Goal: Task Accomplishment & Management: Use online tool/utility

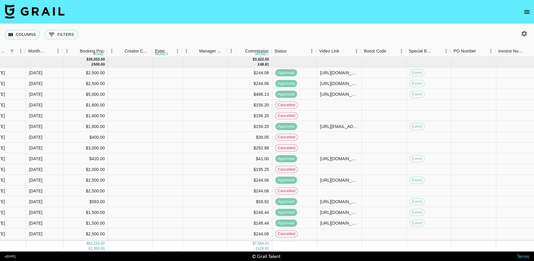
scroll to position [0, 345]
click at [311, 51] on icon "Menu" at bounding box center [312, 51] width 6 height 6
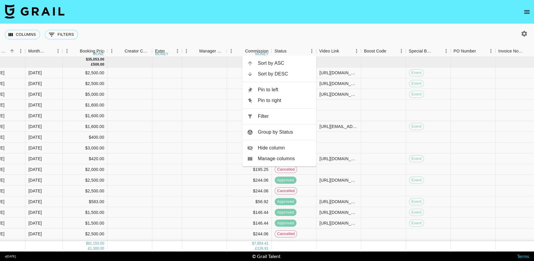
click at [293, 112] on li "Filter" at bounding box center [279, 116] width 74 height 11
select select "status"
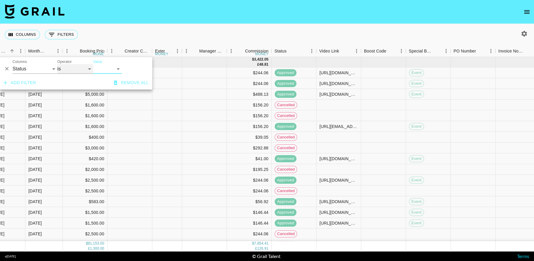
click at [83, 71] on select "is is not is any of is not any of" at bounding box center [75, 69] width 36 height 10
select select "not"
click at [57, 64] on select "is is not is any of is not any of" at bounding box center [75, 69] width 36 height 10
click at [115, 69] on select "confirmed declined draft posted approved cancelled badDebt" at bounding box center [107, 69] width 29 height 10
select select "cancelled"
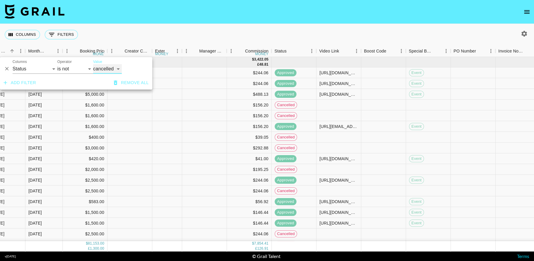
click at [93, 64] on select "confirmed declined draft posted approved cancelled badDebt" at bounding box center [107, 69] width 29 height 10
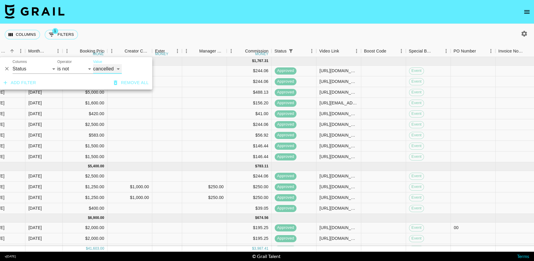
click at [357, 52] on div "Video Link" at bounding box center [360, 51] width 7 height 12
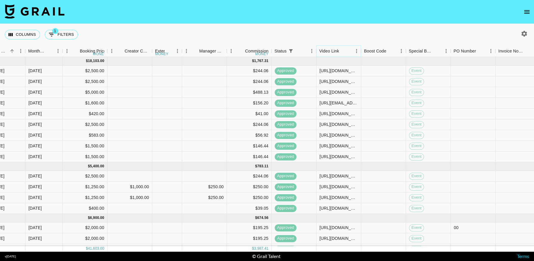
click at [356, 52] on icon "Menu" at bounding box center [356, 51] width 6 height 6
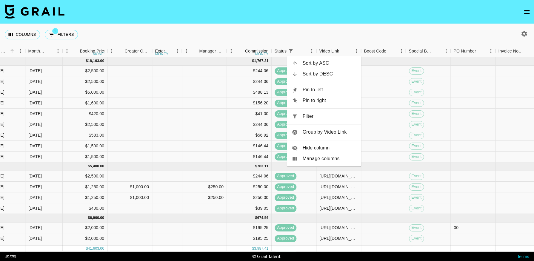
click at [317, 118] on span "Filter" at bounding box center [330, 116] width 54 height 7
select select "status"
select select "not"
select select "cancelled"
select select "videoLink"
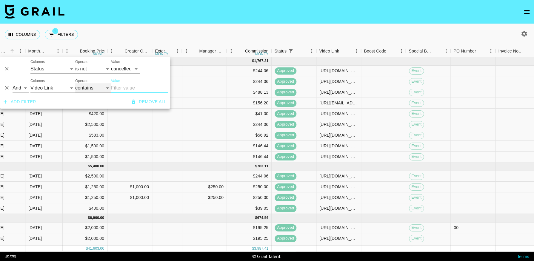
click at [87, 88] on select "contains equals starts with ends with is empty is not empty is any of" at bounding box center [93, 88] width 36 height 10
select select "isEmpty"
click at [75, 83] on select "contains equals starts with ends with is empty is not empty is any of" at bounding box center [93, 88] width 36 height 10
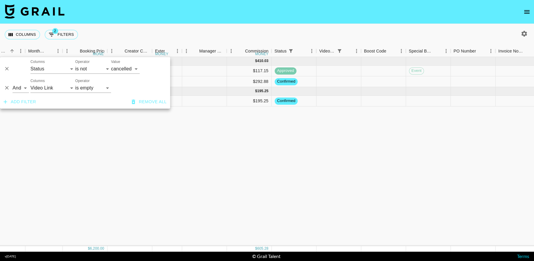
click at [351, 171] on div "Aug '25 ( 2 ) $ 4,200.00 $ 410.03 recRB1nO3iRRiR8wX anaisha.torres hugo@grail-t…" at bounding box center [243, 151] width 1177 height 189
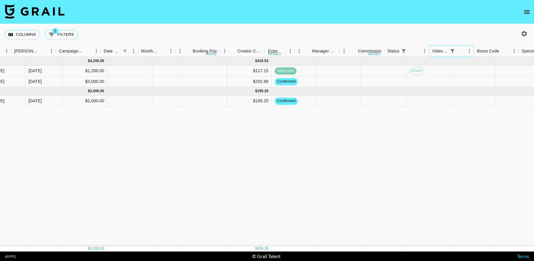
scroll to position [0, 0]
